Goal: Find specific page/section

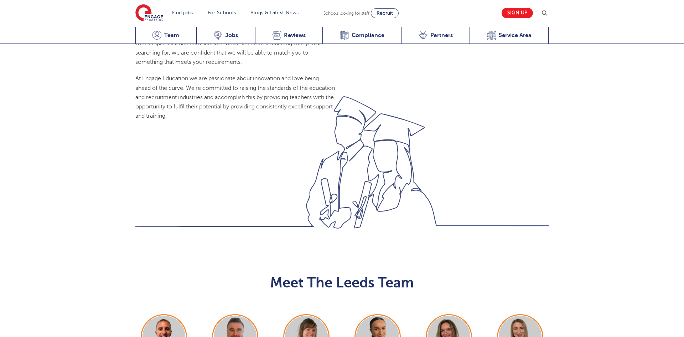
scroll to position [701, 0]
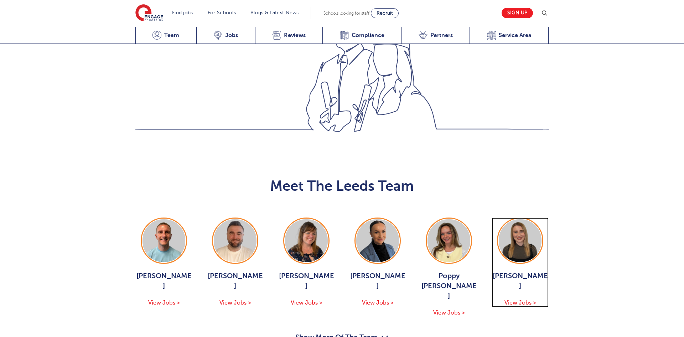
click at [528, 299] on span "View Jobs >" at bounding box center [520, 302] width 32 height 6
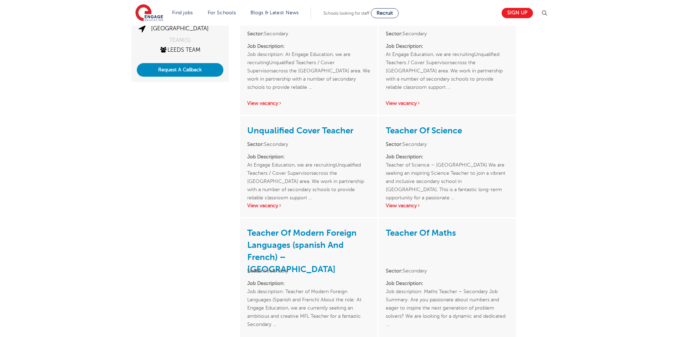
scroll to position [117, 0]
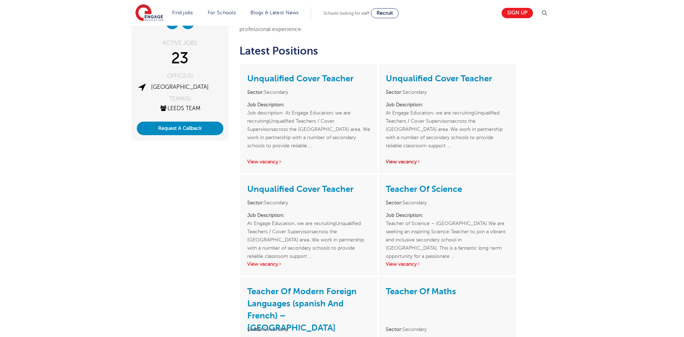
click at [392, 162] on link "View vacancy" at bounding box center [403, 161] width 35 height 5
